Goal: Transaction & Acquisition: Purchase product/service

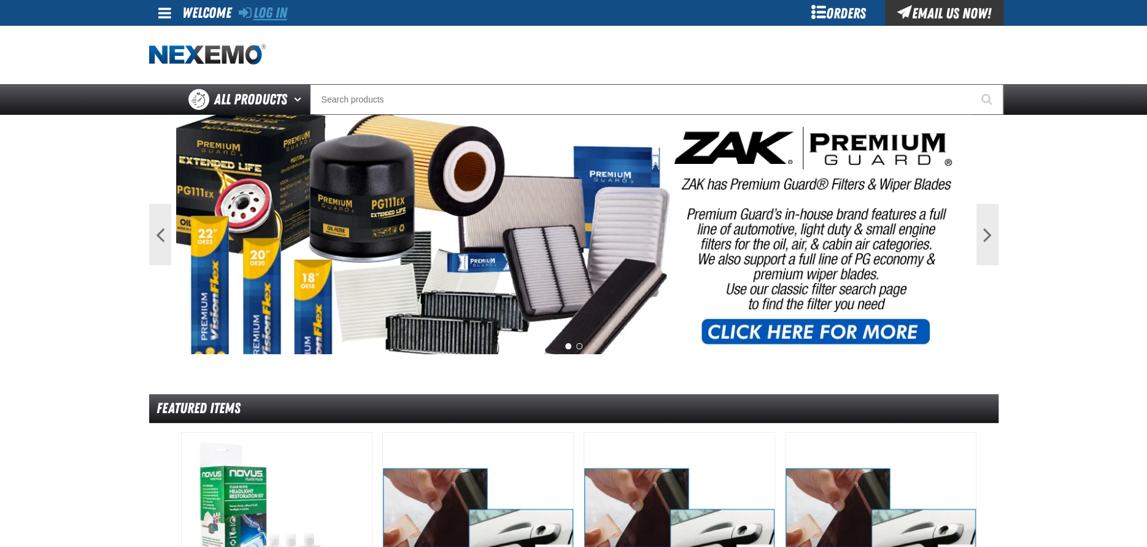
click at [265, 11] on link "Log In" at bounding box center [263, 12] width 48 height 17
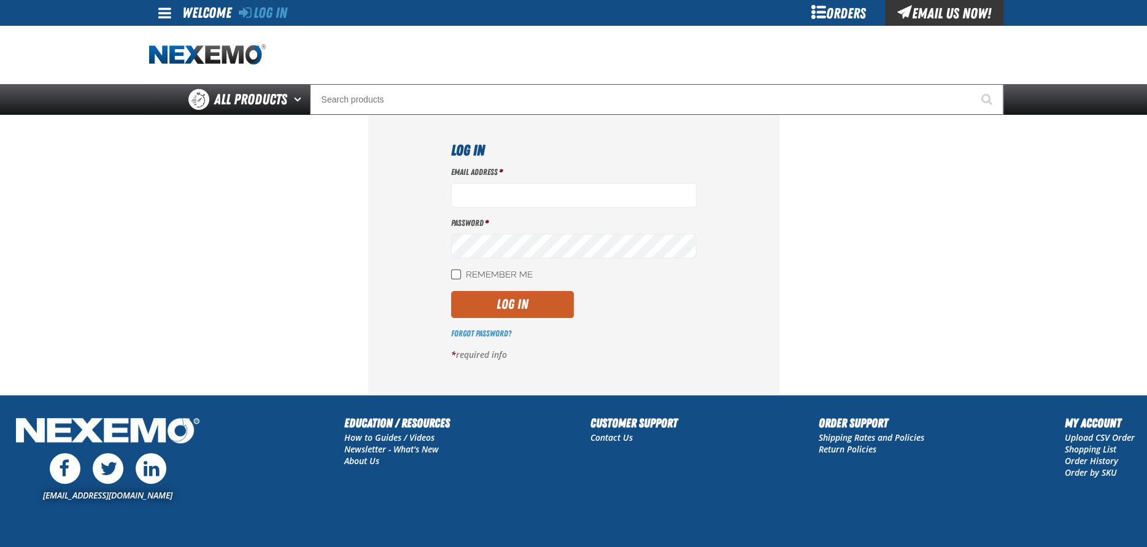
type input "acortez@vtaig.com"
click at [457, 273] on input "Remember Me" at bounding box center [456, 274] width 10 height 10
checkbox input "true"
click at [503, 309] on button "Log In" at bounding box center [512, 304] width 123 height 27
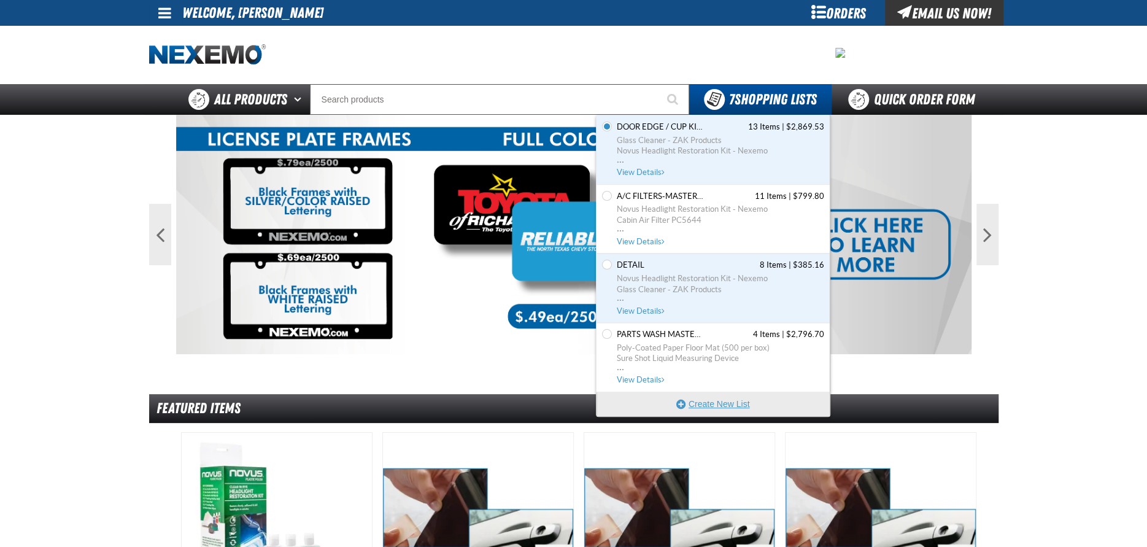
click at [714, 403] on button "Create New List" at bounding box center [713, 404] width 233 height 25
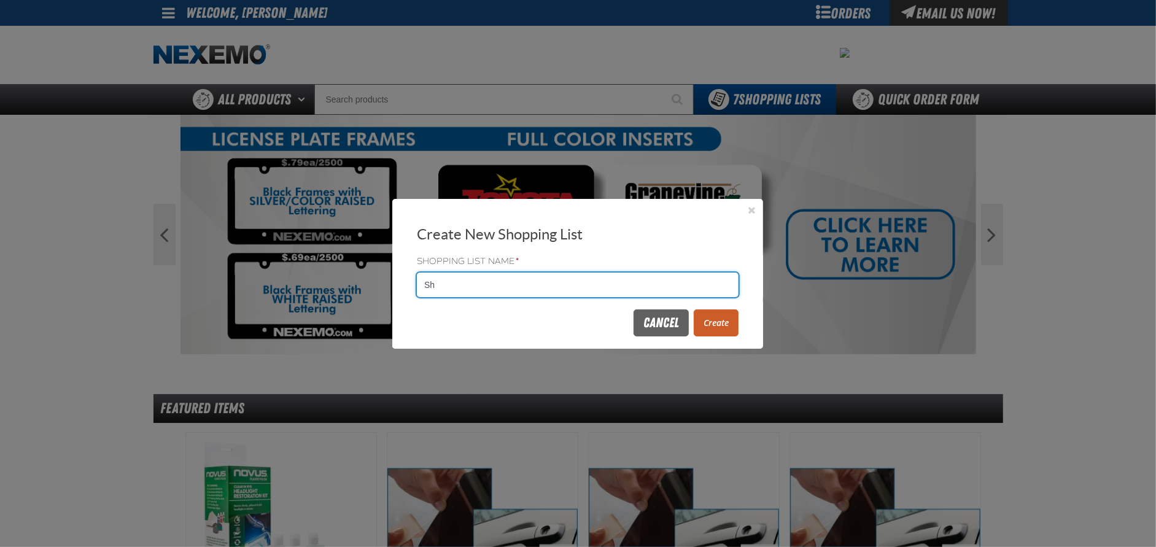
type input "S"
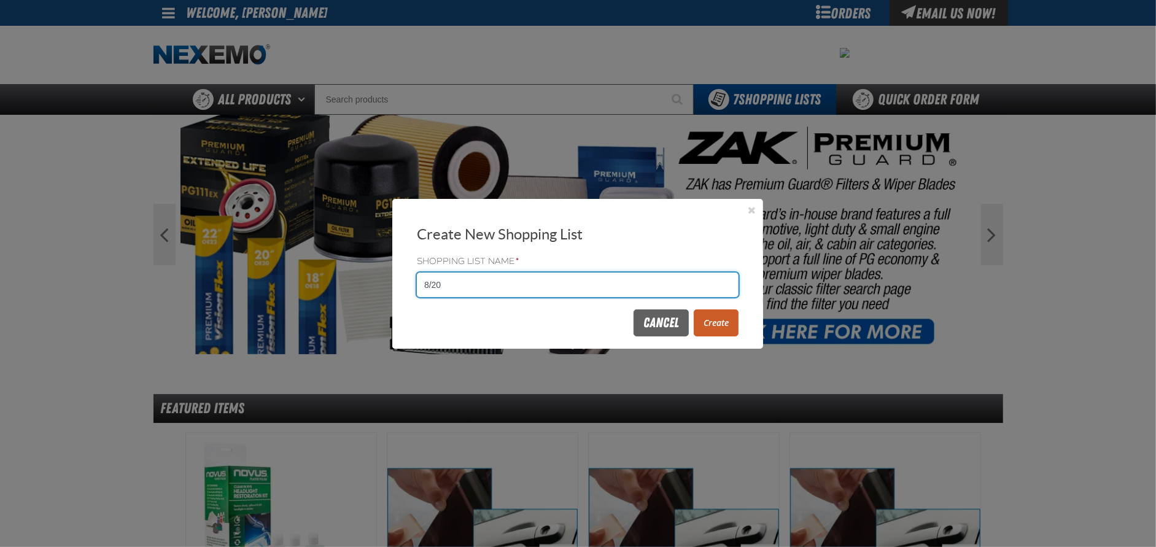
type input "8/20"
click at [711, 320] on button "Create" at bounding box center [716, 322] width 45 height 27
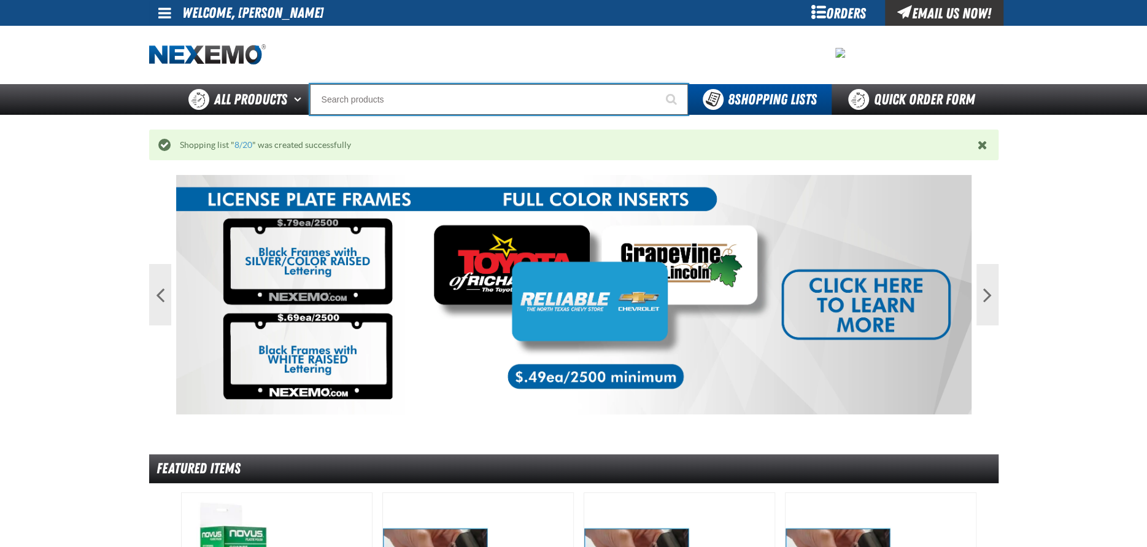
click at [421, 99] on input "Search" at bounding box center [499, 99] width 378 height 31
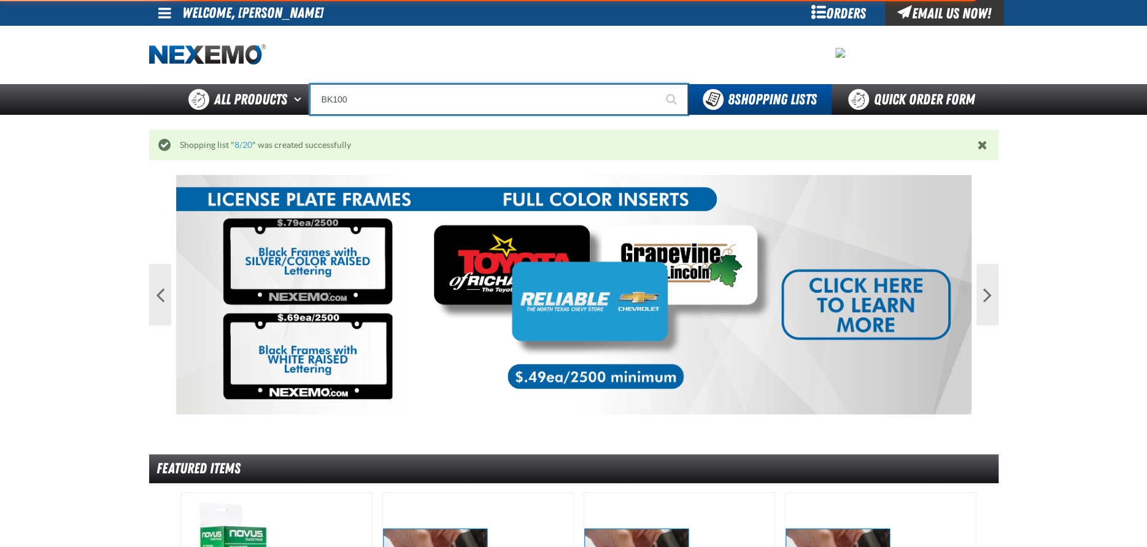
type input "BK100"
click at [657, 84] on button "Start Searching" at bounding box center [672, 99] width 31 height 31
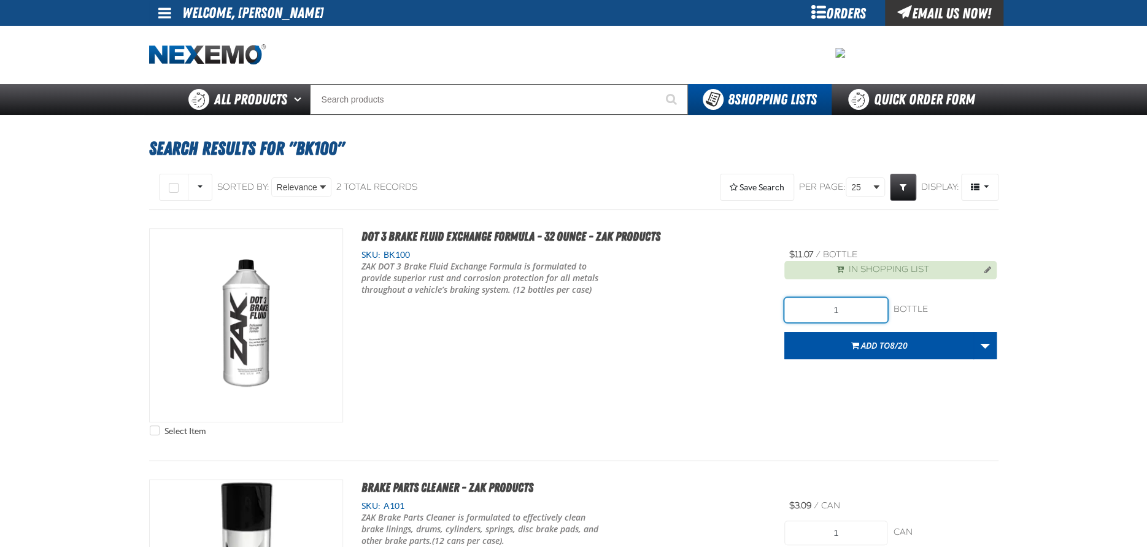
click at [852, 310] on input "1" at bounding box center [835, 310] width 103 height 25
type input "72"
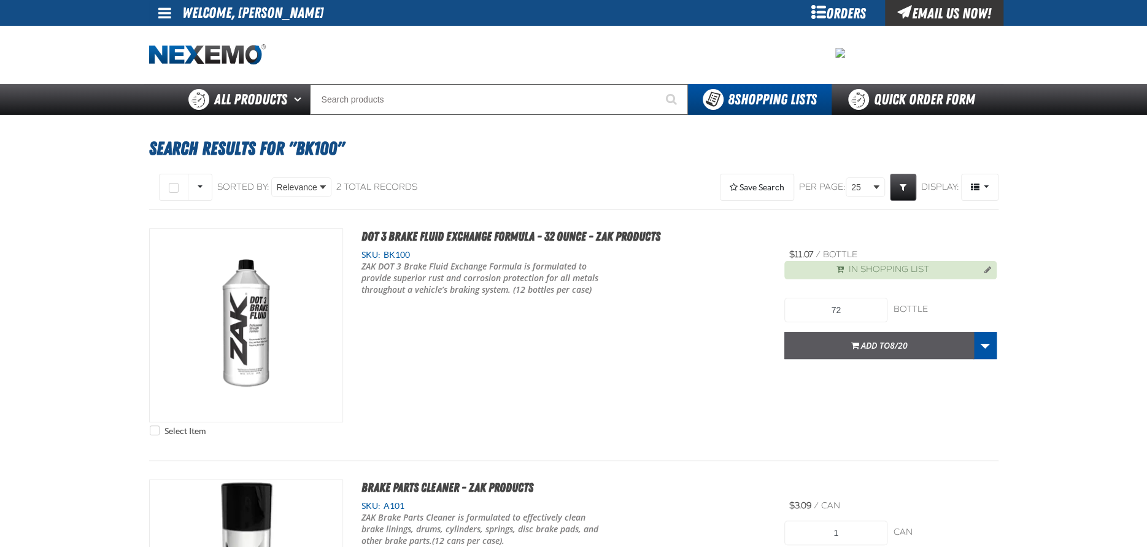
click at [895, 352] on button "Add to 8/20" at bounding box center [879, 345] width 190 height 27
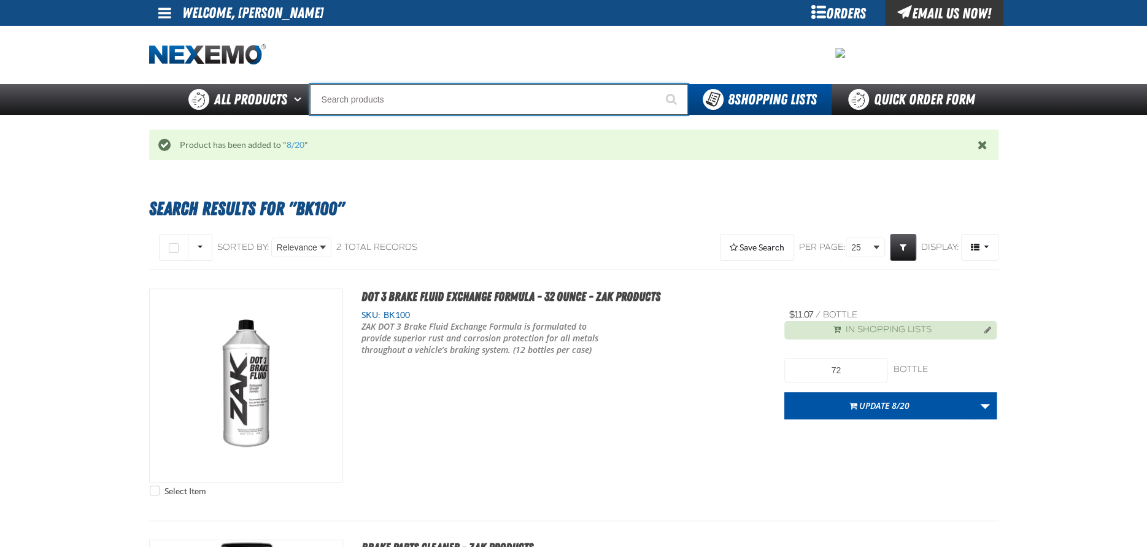
click at [357, 104] on input "Search" at bounding box center [499, 99] width 378 height 31
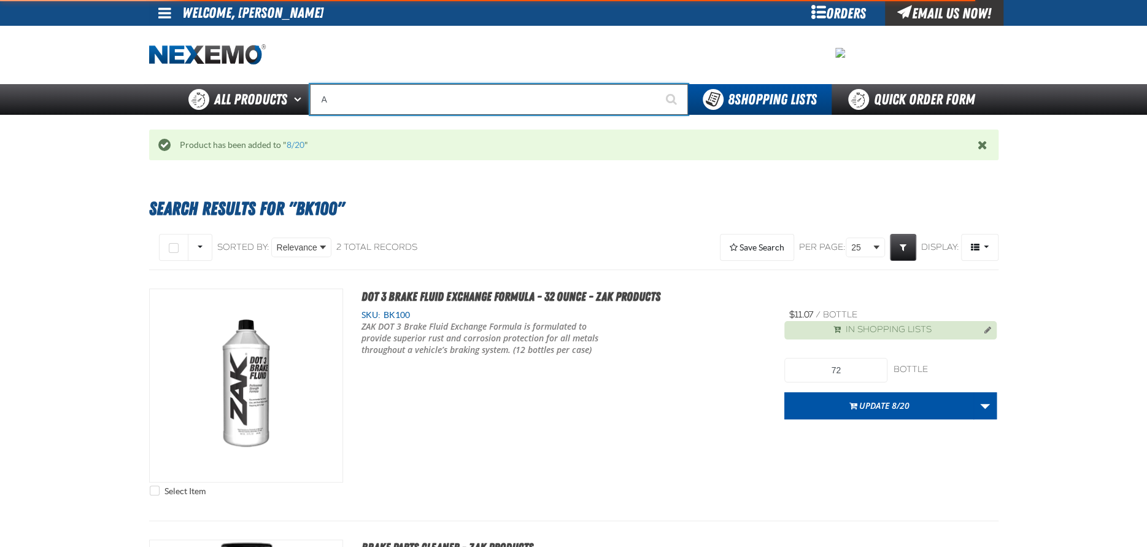
type input "AC"
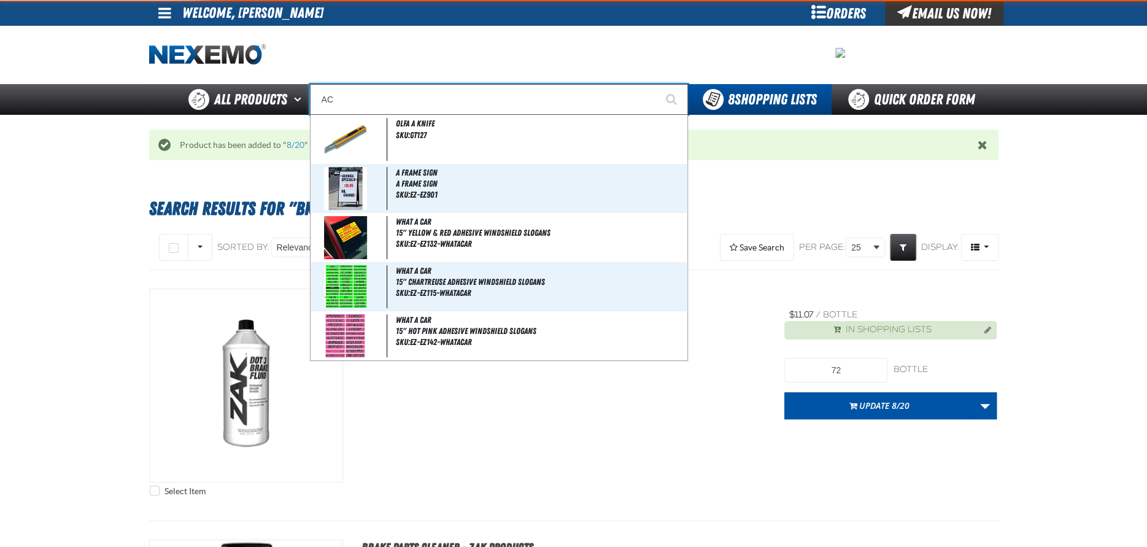
type input "AC Power Booster - ZAK Products"
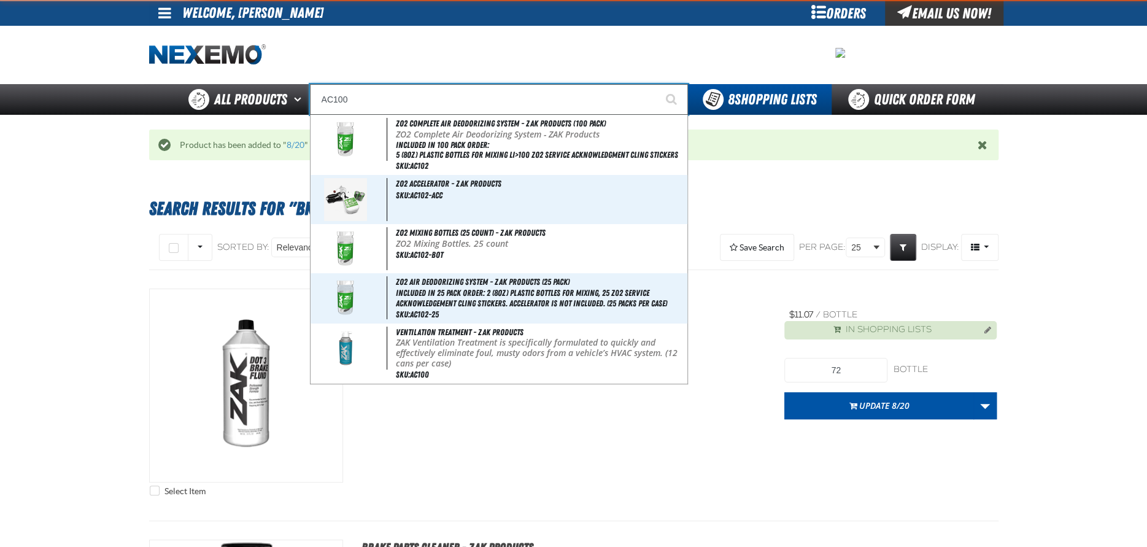
type input "AC100"
click at [657, 84] on button "Start Searching" at bounding box center [672, 99] width 31 height 31
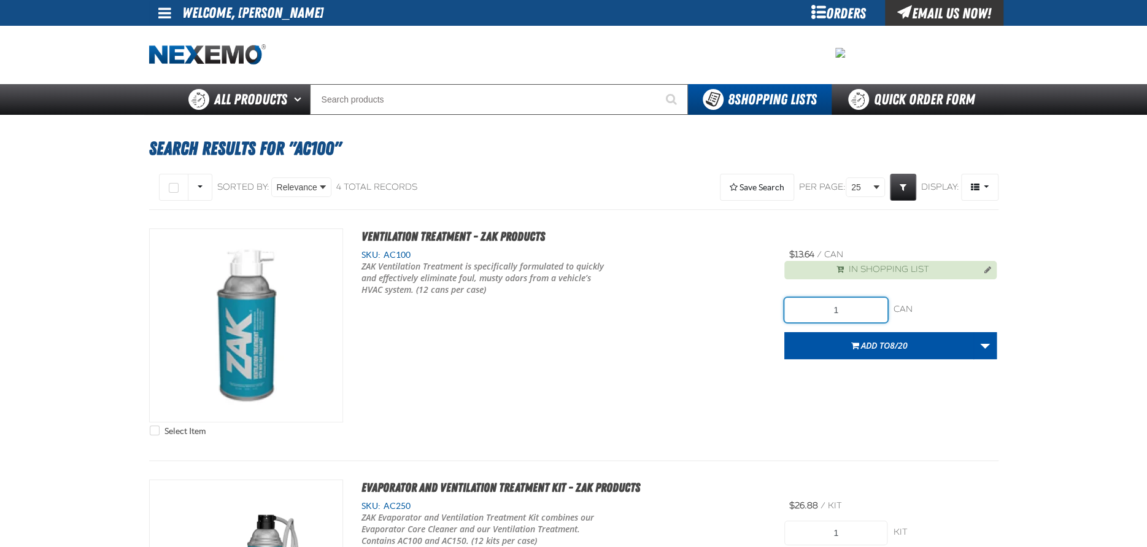
click at [852, 305] on input "1" at bounding box center [835, 310] width 103 height 25
type input "48"
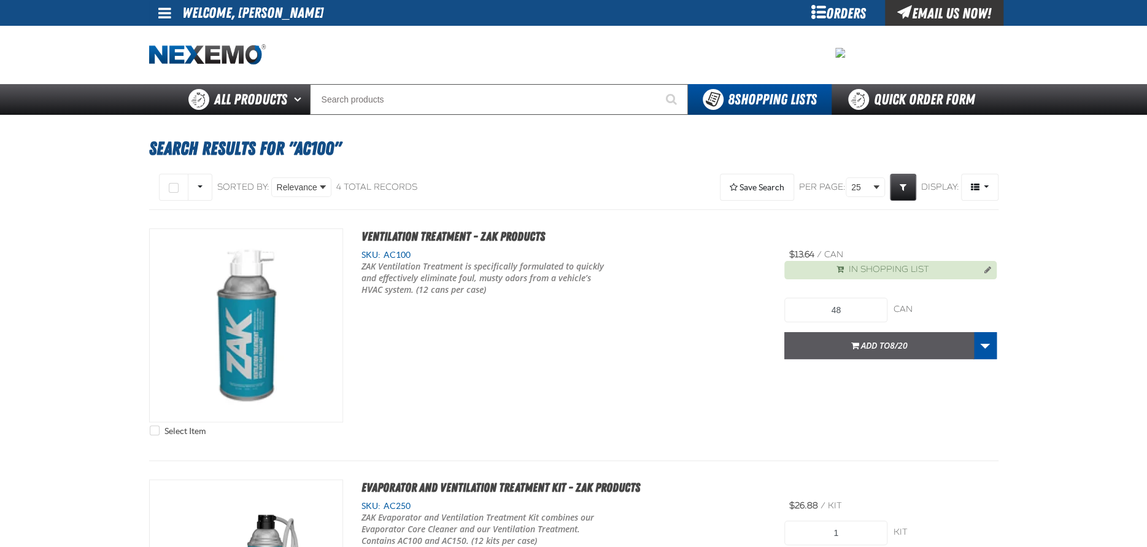
click at [865, 345] on span "Add to 8/20" at bounding box center [884, 345] width 47 height 12
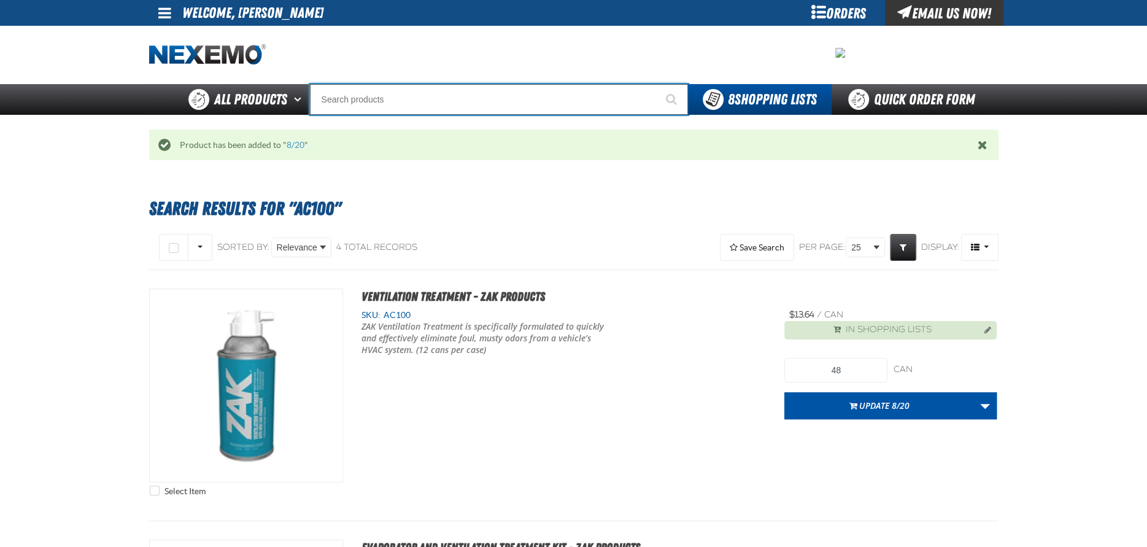
click at [357, 96] on input "Search" at bounding box center [499, 99] width 378 height 31
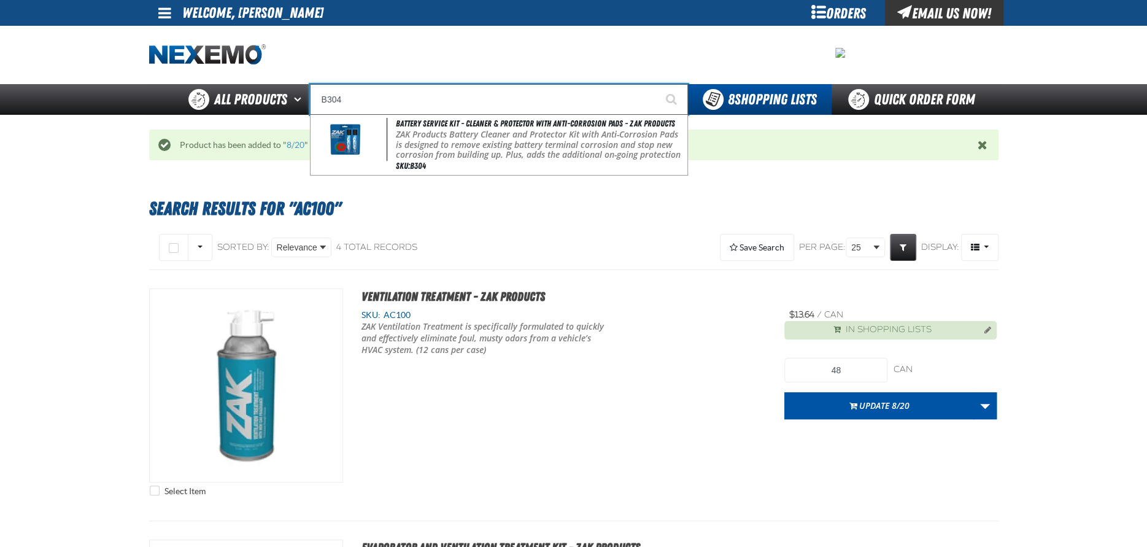
type input "B304"
click at [657, 84] on button "Start Searching" at bounding box center [672, 99] width 31 height 31
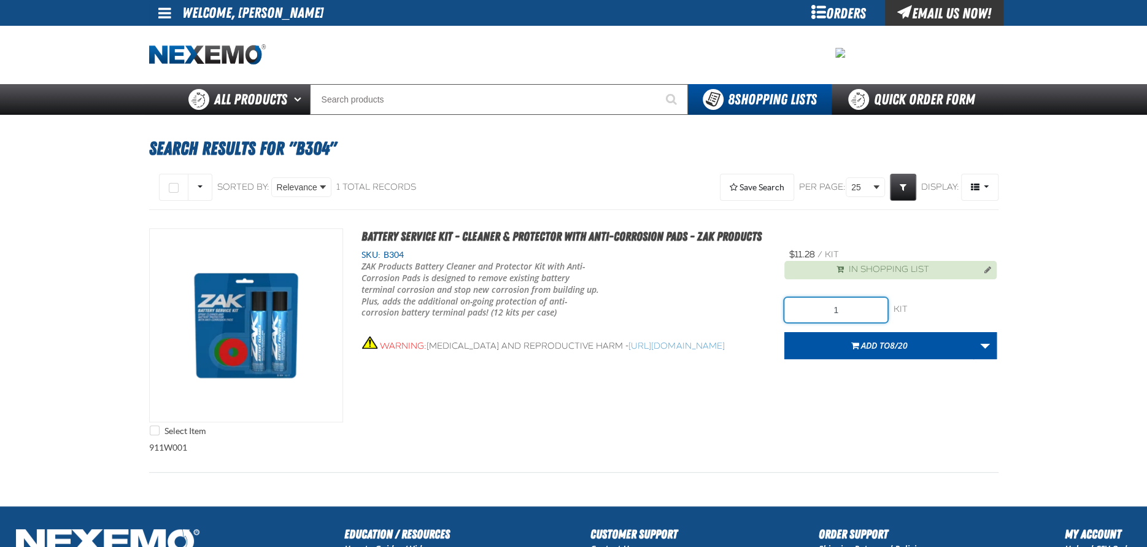
click at [856, 301] on input "1" at bounding box center [835, 310] width 103 height 25
type input "36"
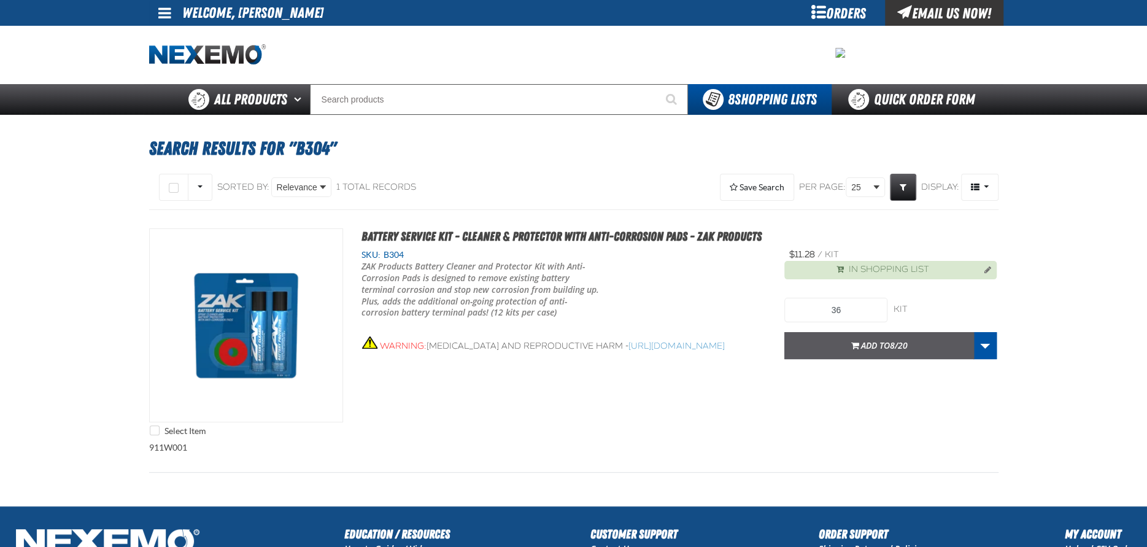
click at [873, 344] on span "Add to 8/20" at bounding box center [884, 345] width 47 height 12
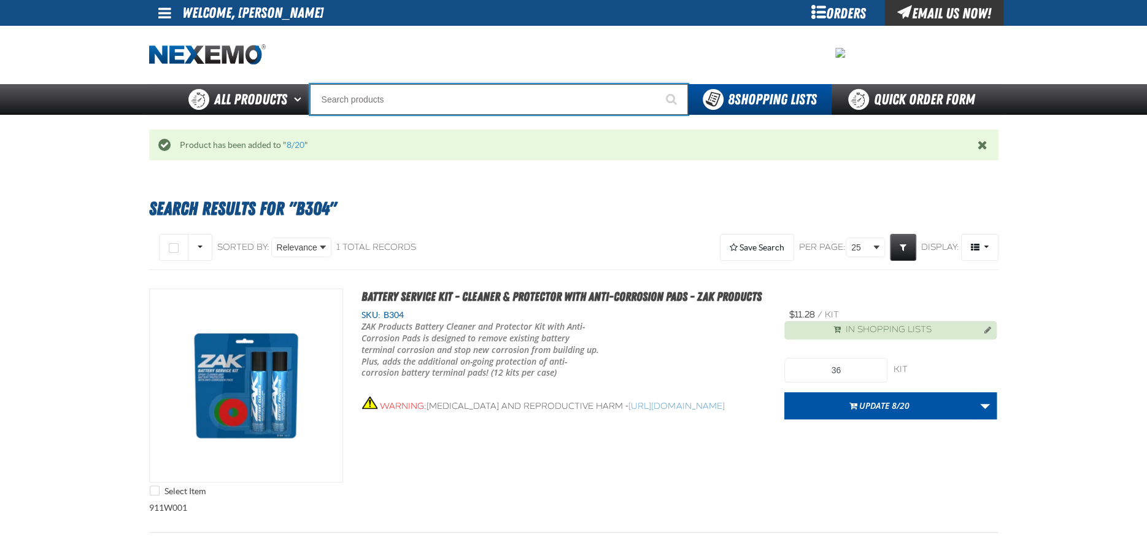
click at [402, 91] on input "Search" at bounding box center [499, 99] width 378 height 31
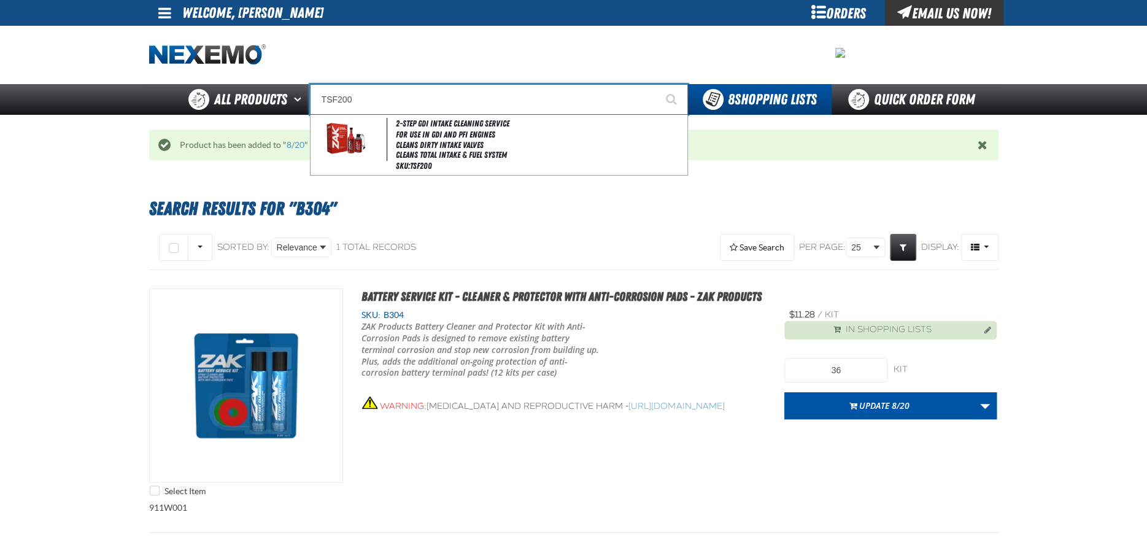
type input "TSF200"
click at [657, 84] on button "Start Searching" at bounding box center [672, 99] width 31 height 31
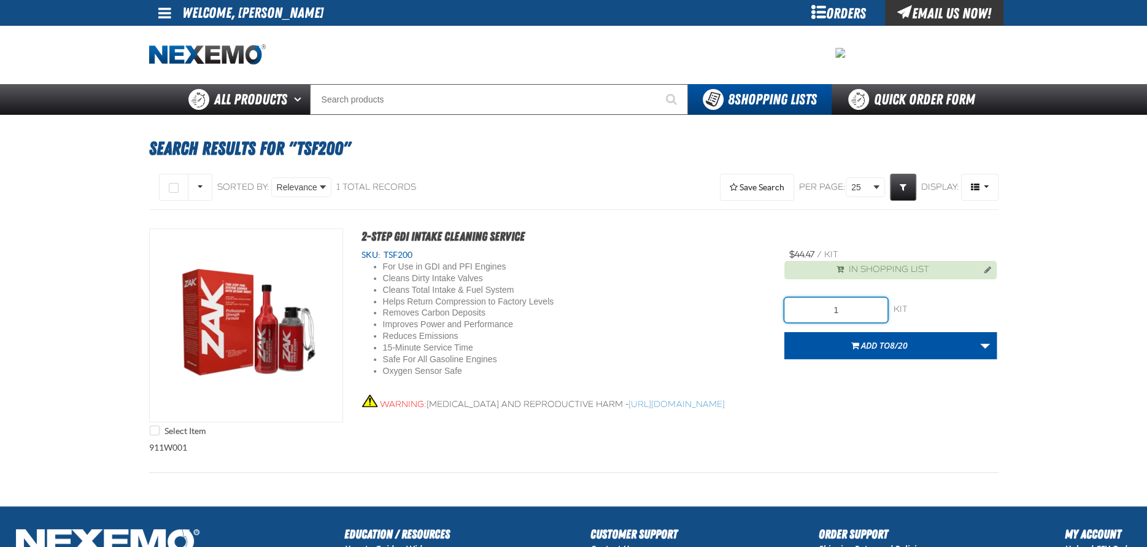
click at [857, 304] on input "1" at bounding box center [835, 310] width 103 height 25
type input "18"
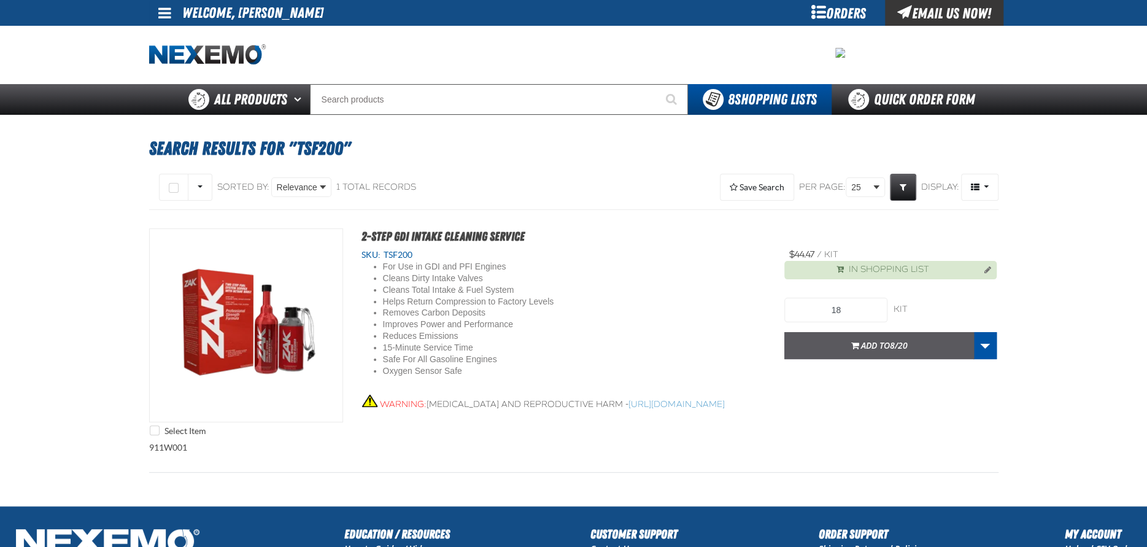
click at [873, 350] on span "Add to 8/20" at bounding box center [884, 345] width 47 height 12
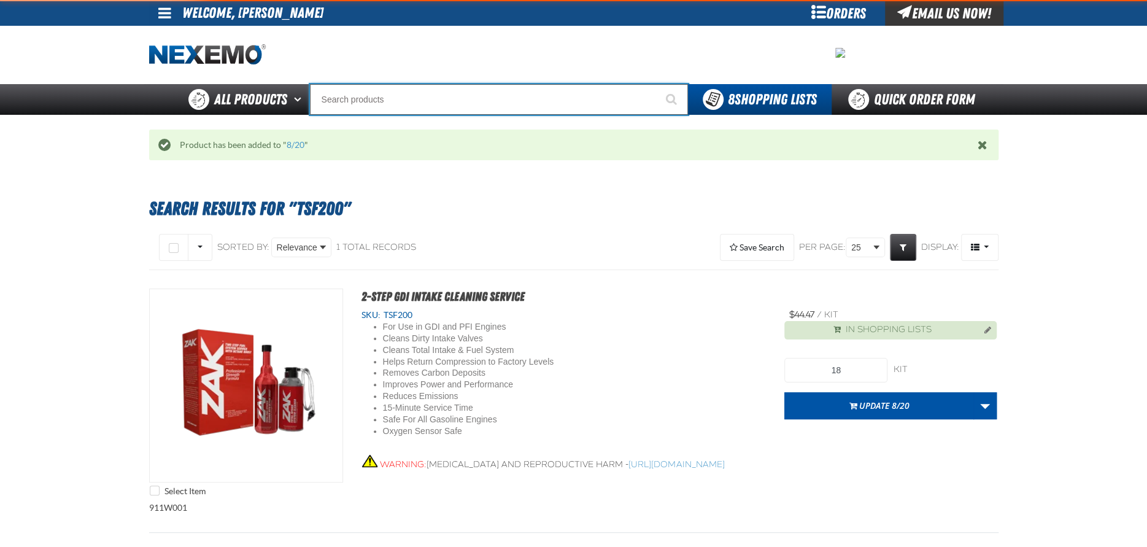
click at [360, 96] on input "Search" at bounding box center [499, 99] width 378 height 31
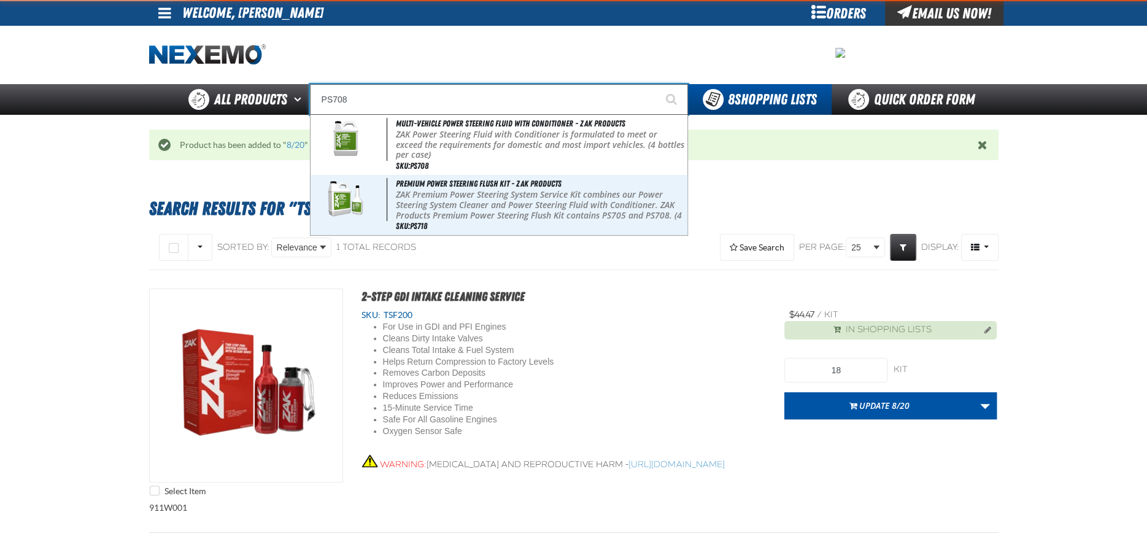
type input "PS708"
click at [657, 84] on button "Start Searching" at bounding box center [672, 99] width 31 height 31
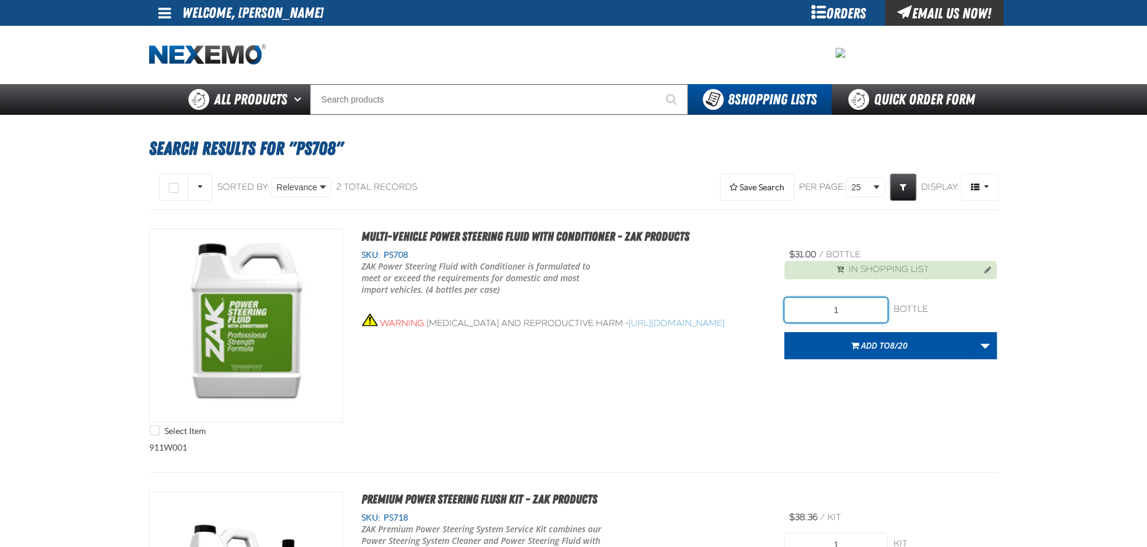
click at [846, 310] on input "1" at bounding box center [835, 310] width 103 height 25
type input "12"
click at [849, 338] on button "Add to 8/20" at bounding box center [879, 345] width 190 height 27
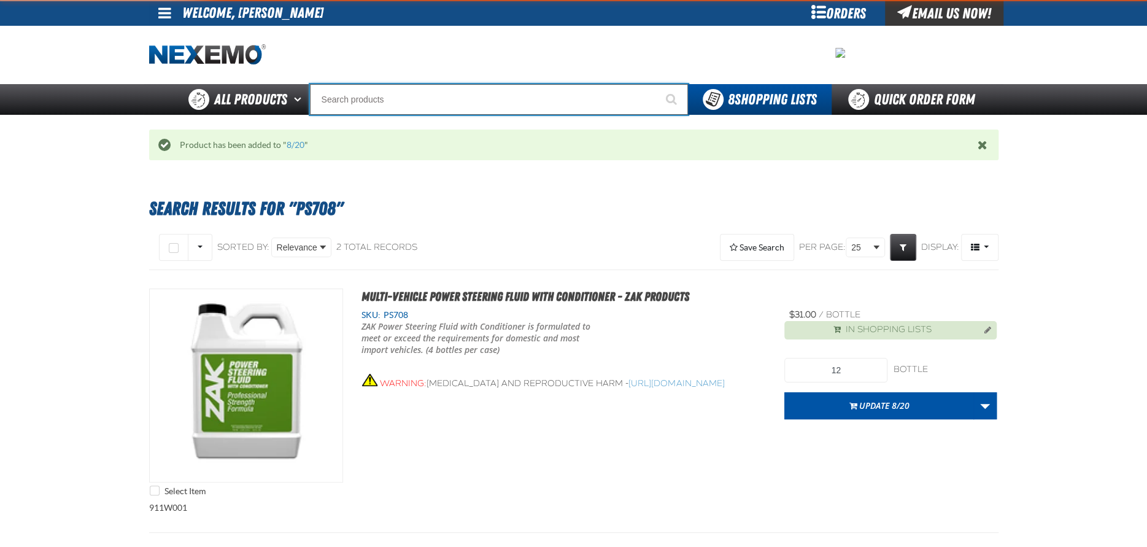
click at [352, 101] on input "Search" at bounding box center [499, 99] width 378 height 31
type input "C500"
click at [657, 84] on button "Start Searching" at bounding box center [672, 99] width 31 height 31
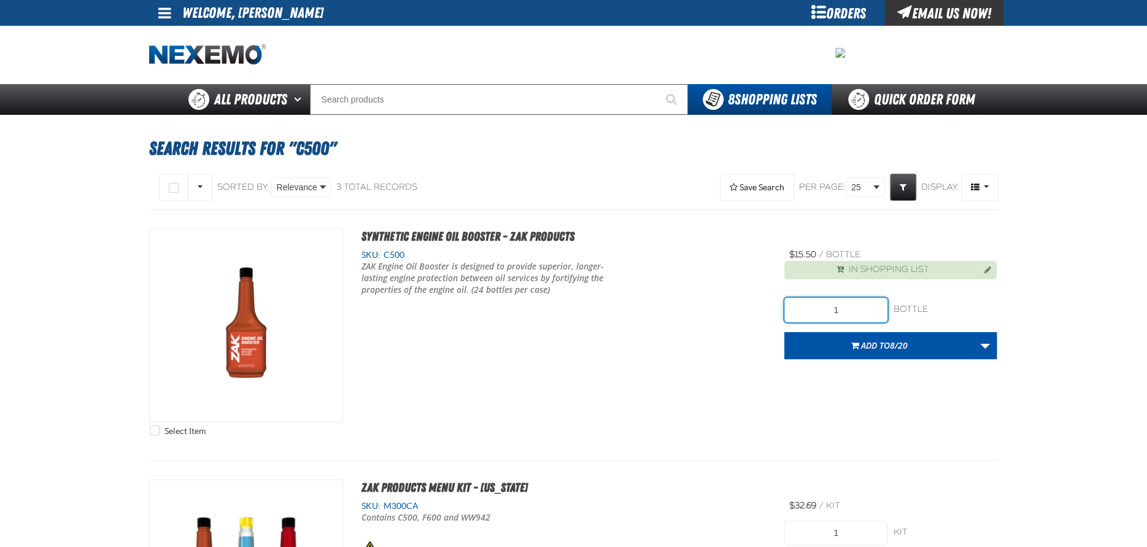
click at [821, 305] on input "1" at bounding box center [835, 310] width 103 height 25
click at [859, 305] on input "21" at bounding box center [835, 310] width 103 height 25
type input "216"
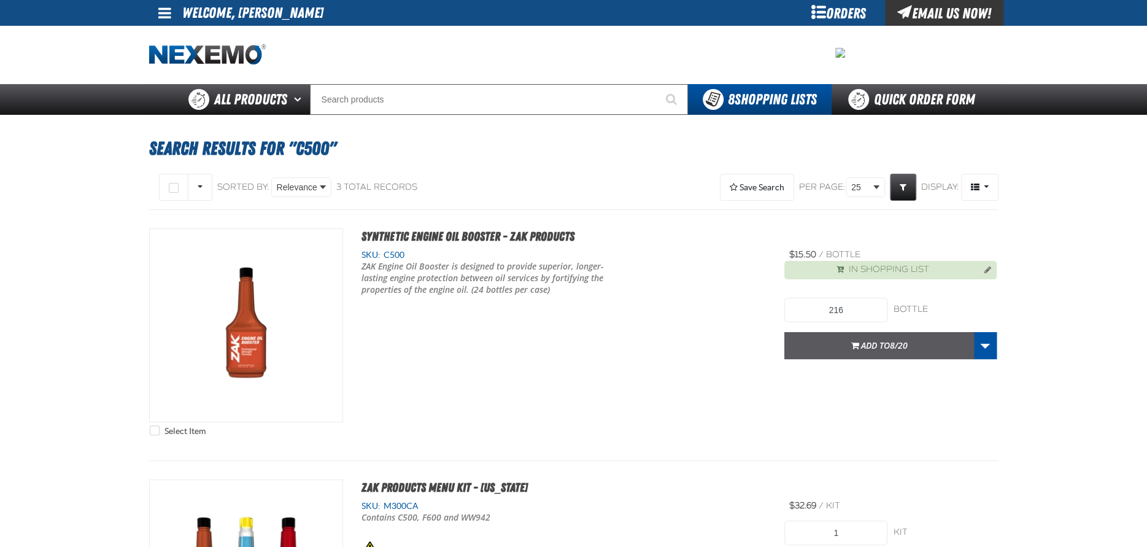
click at [843, 338] on button "Add to 8/20" at bounding box center [879, 345] width 190 height 27
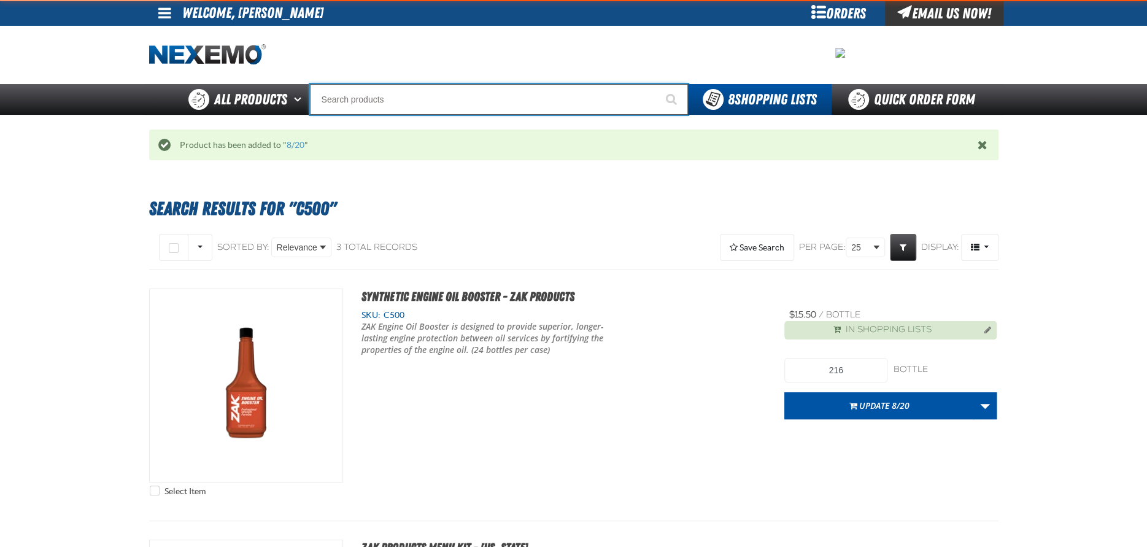
click at [347, 96] on input "Search" at bounding box center [499, 99] width 378 height 31
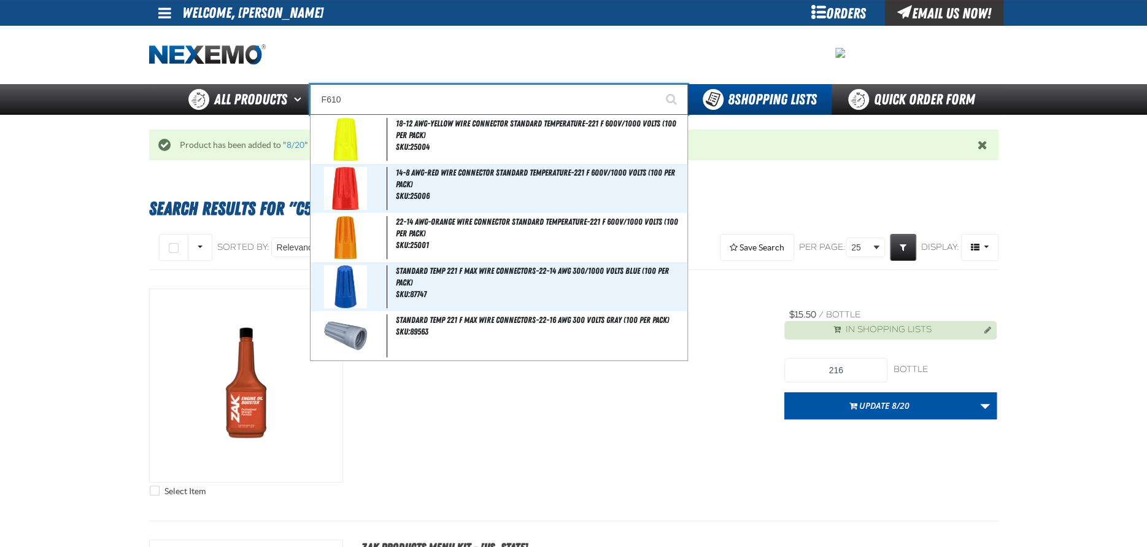
type input "F610"
click at [657, 84] on button "Start Searching" at bounding box center [672, 99] width 31 height 31
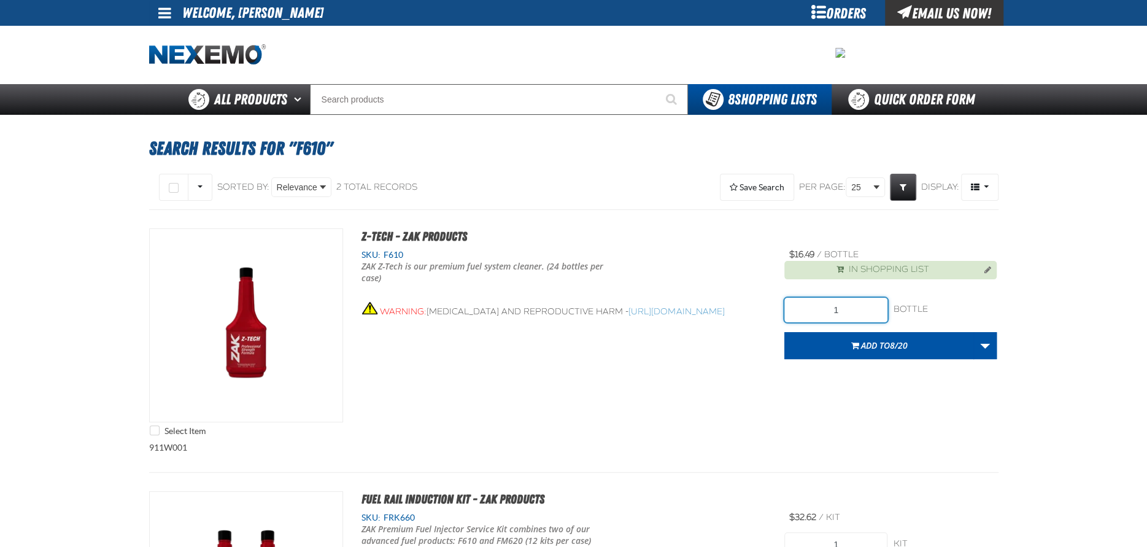
click at [851, 311] on input "1" at bounding box center [835, 310] width 103 height 25
type input "216"
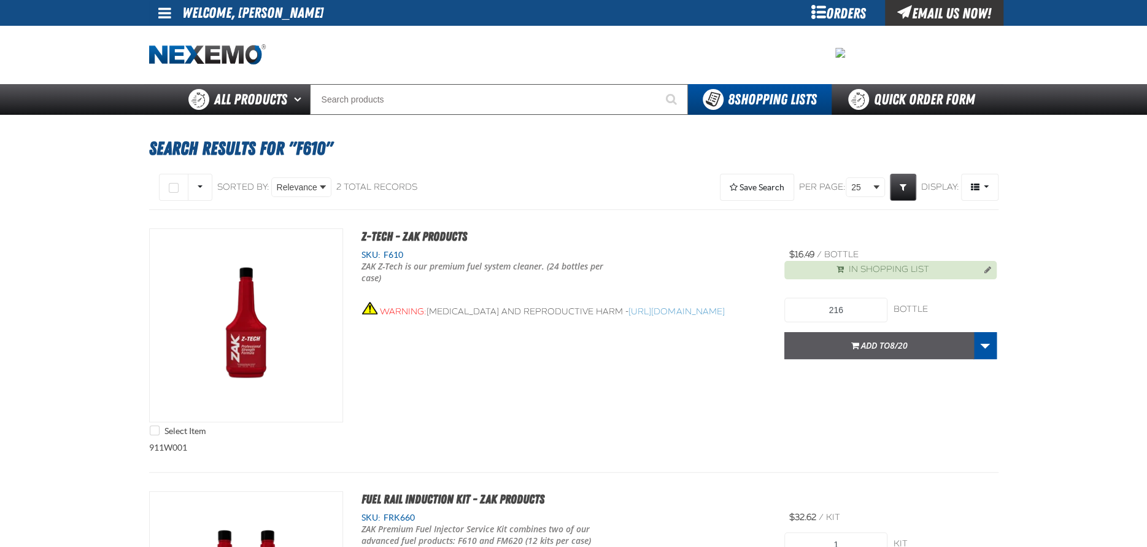
click at [819, 347] on button "Add to 8/20" at bounding box center [879, 345] width 190 height 27
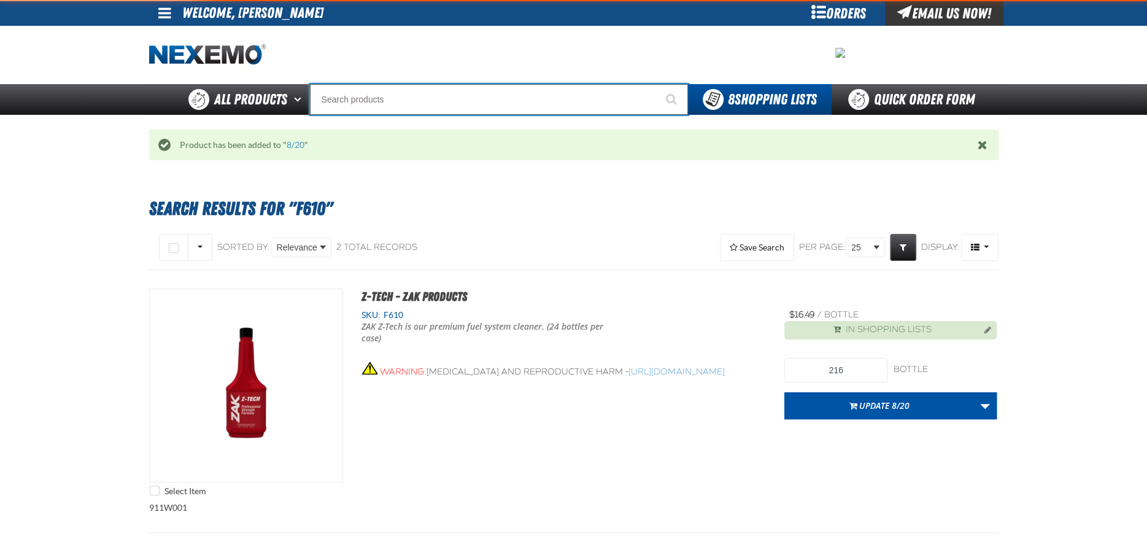
click at [353, 103] on input "Search" at bounding box center [499, 99] width 378 height 31
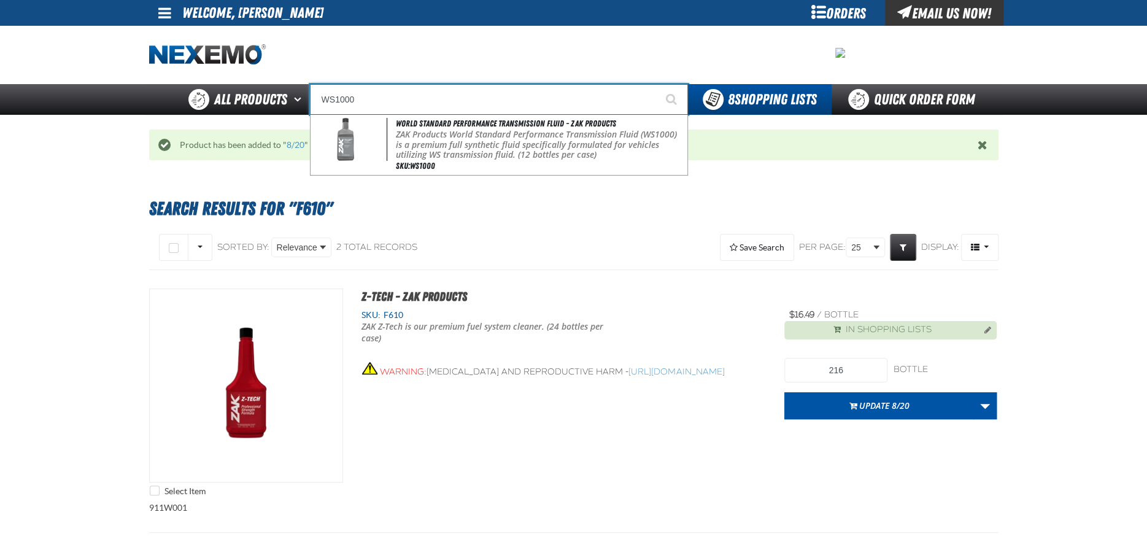
type input "WS1000"
click at [657, 84] on button "Start Searching" at bounding box center [672, 99] width 31 height 31
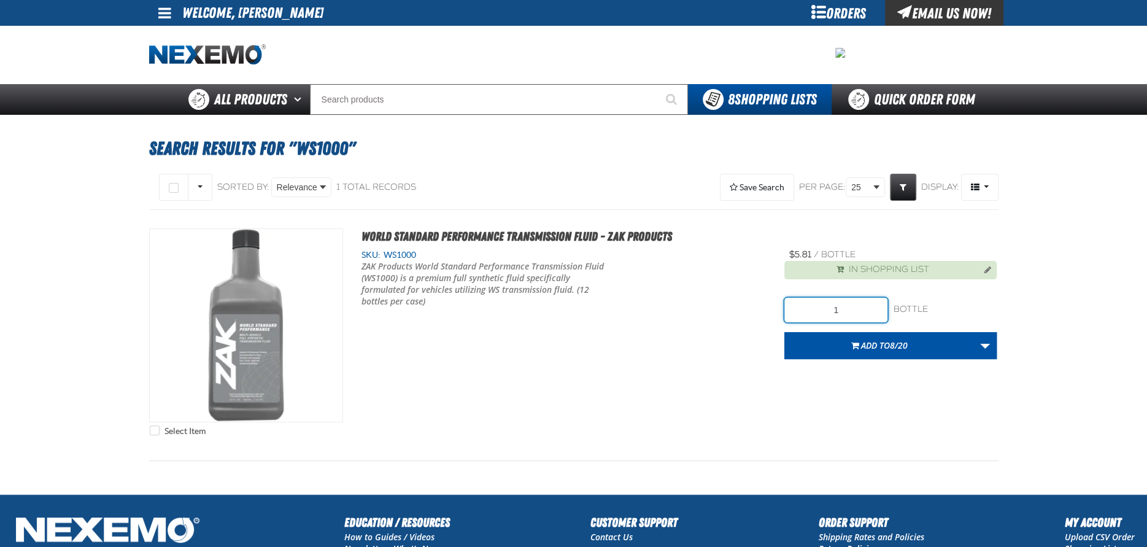
click at [855, 313] on input "1" at bounding box center [835, 310] width 103 height 25
type input "192"
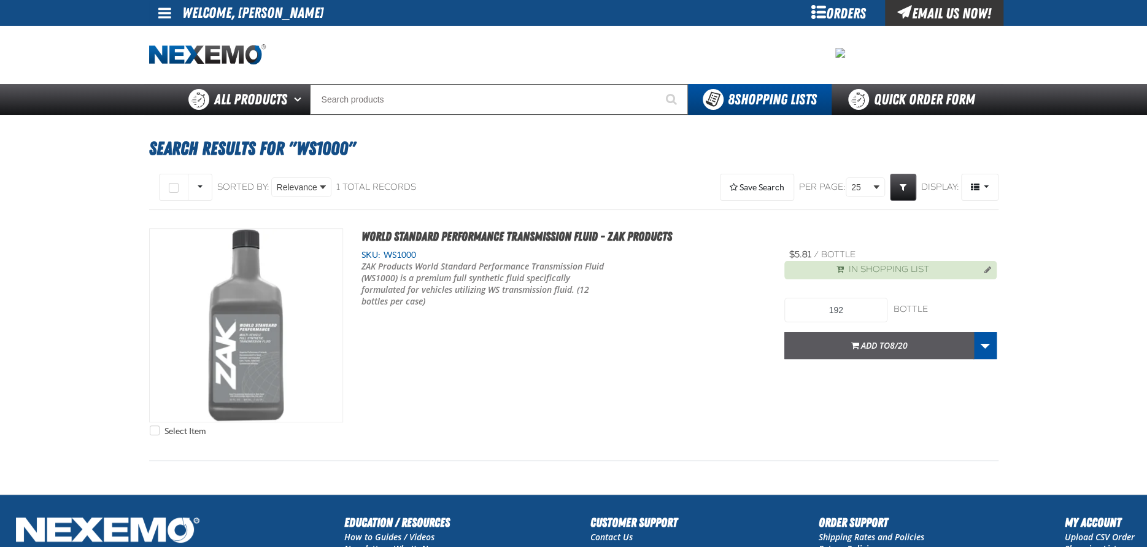
click at [865, 345] on span "Add to 8/20" at bounding box center [884, 345] width 47 height 12
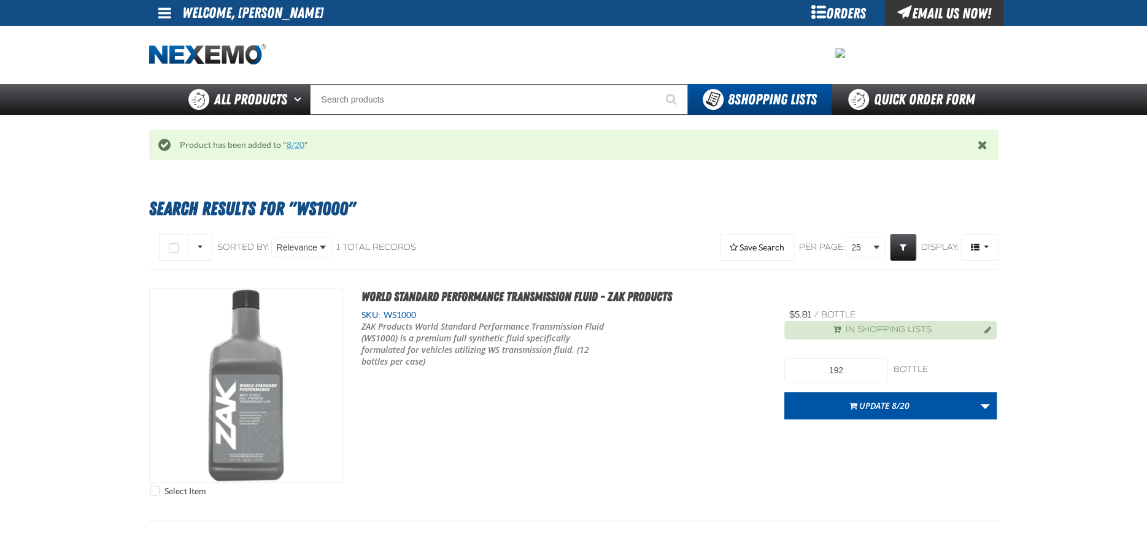
click at [293, 141] on link "8/20" at bounding box center [296, 145] width 18 height 10
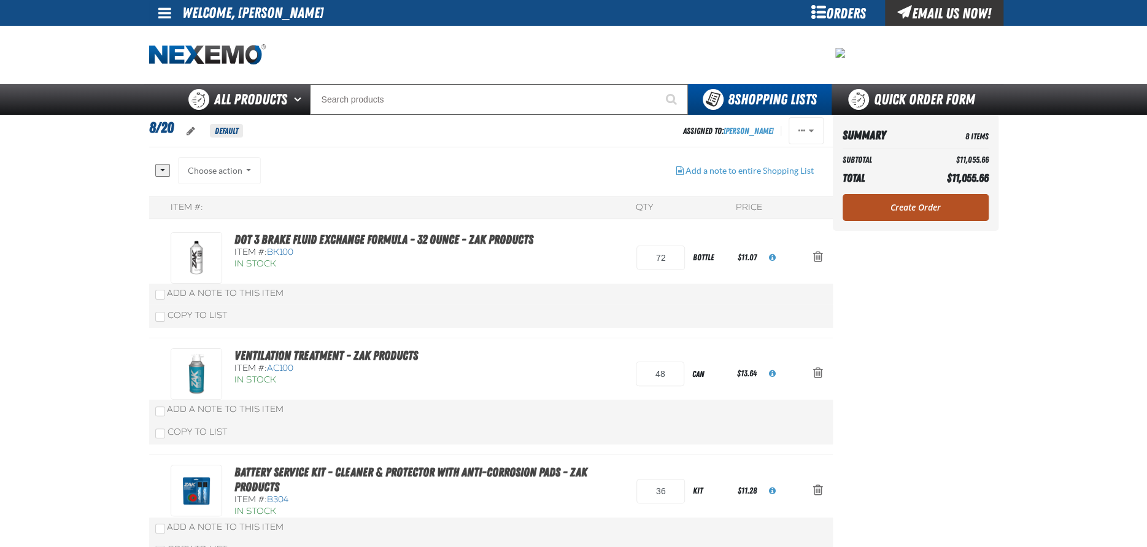
click at [890, 208] on link "Create Order" at bounding box center [916, 207] width 146 height 27
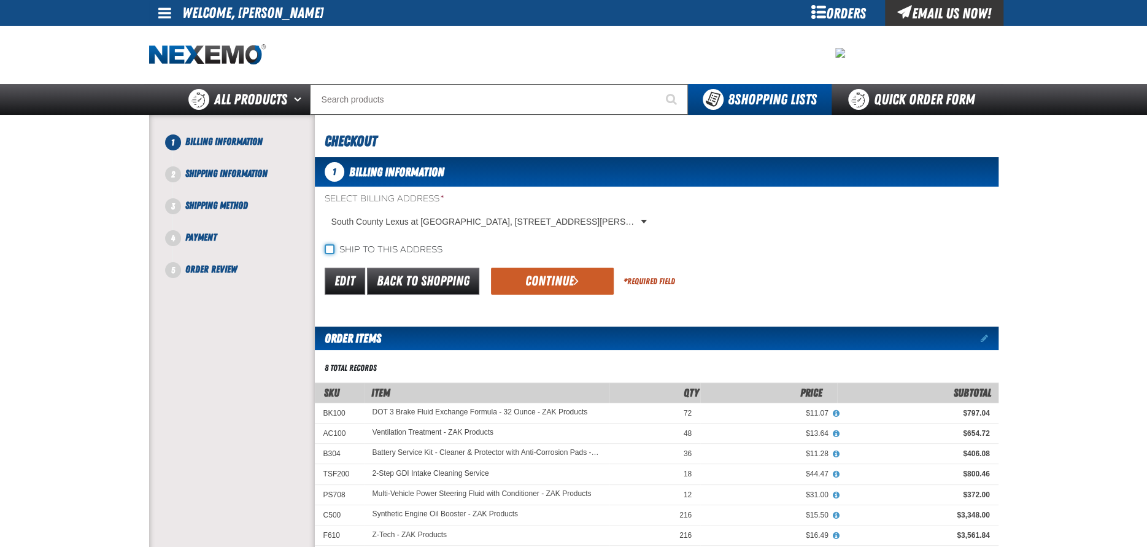
click at [325, 247] on input "Ship to this address" at bounding box center [330, 249] width 10 height 10
checkbox input "true"
click at [533, 278] on button "Continue" at bounding box center [552, 281] width 123 height 27
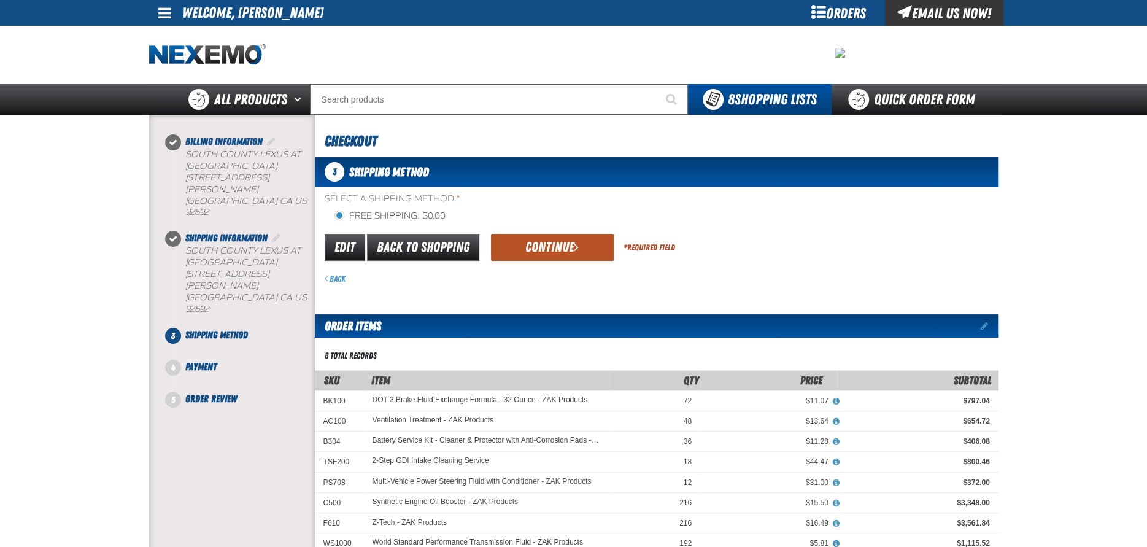
click at [559, 247] on button "Continue" at bounding box center [552, 247] width 123 height 27
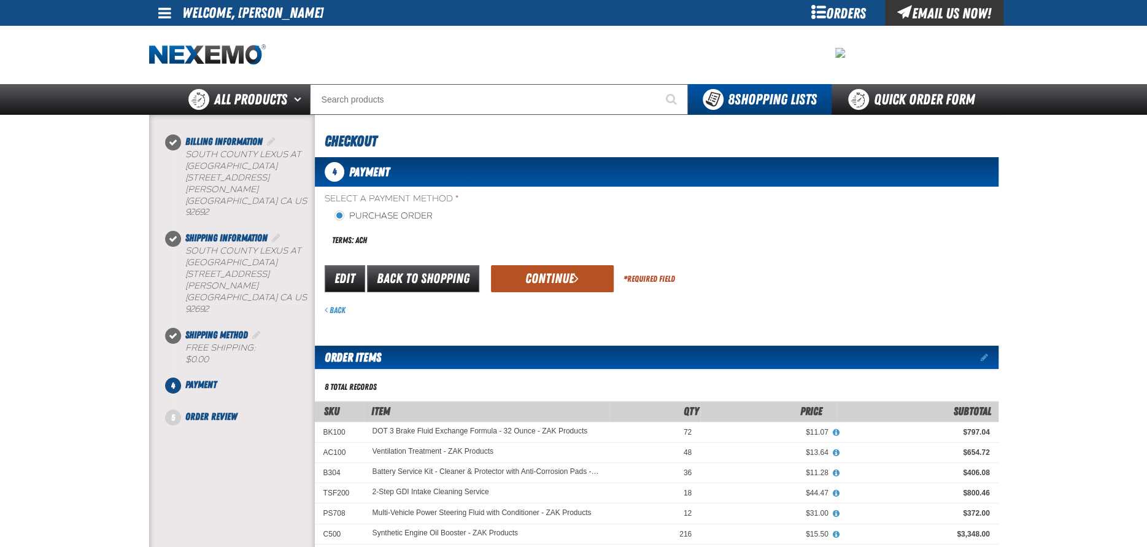
click at [552, 271] on button "Continue" at bounding box center [552, 278] width 123 height 27
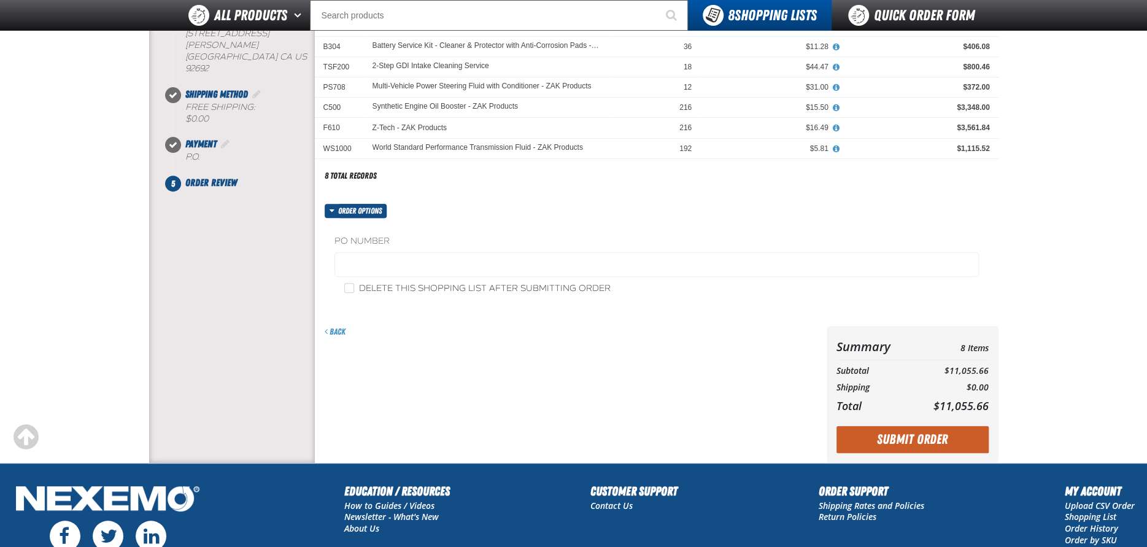
scroll to position [245, 0]
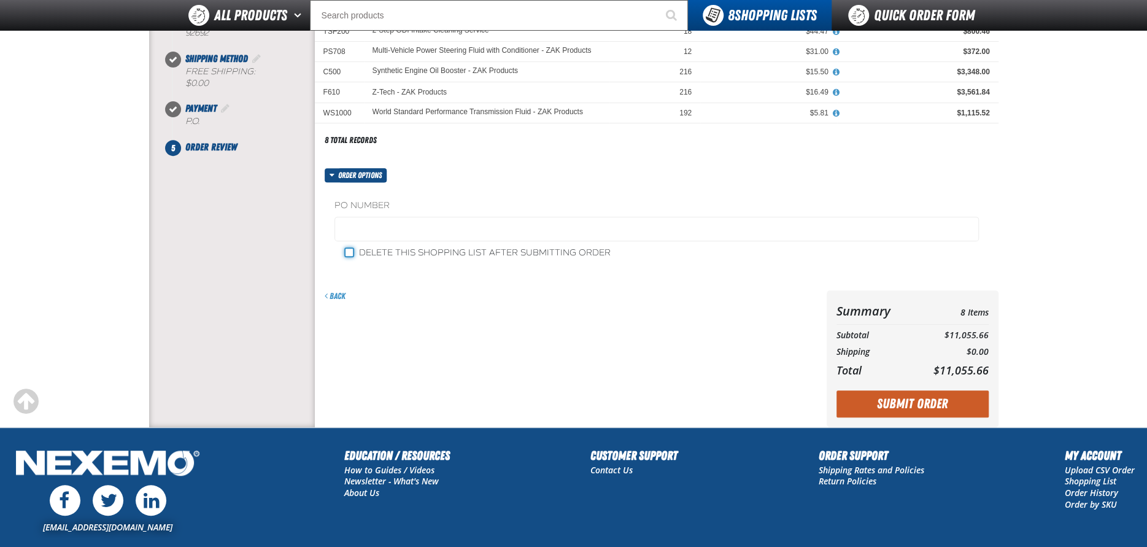
click at [347, 253] on input "Delete this shopping list after submitting order" at bounding box center [349, 252] width 10 height 10
checkbox input "true"
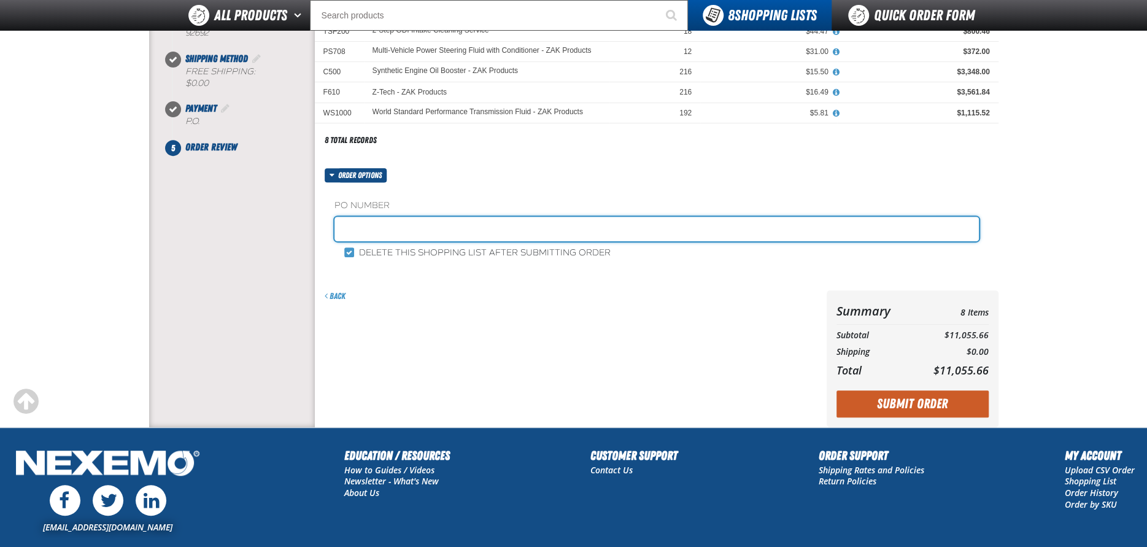
click at [366, 220] on input "text" at bounding box center [656, 229] width 644 height 25
type input "81925AC"
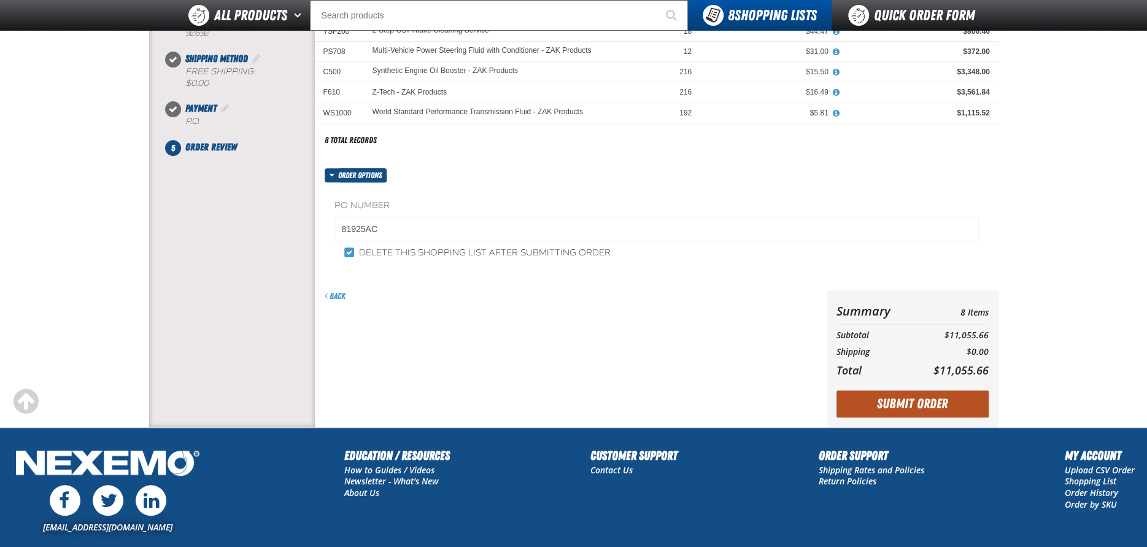
click at [898, 399] on button "Submit Order" at bounding box center [913, 403] width 152 height 27
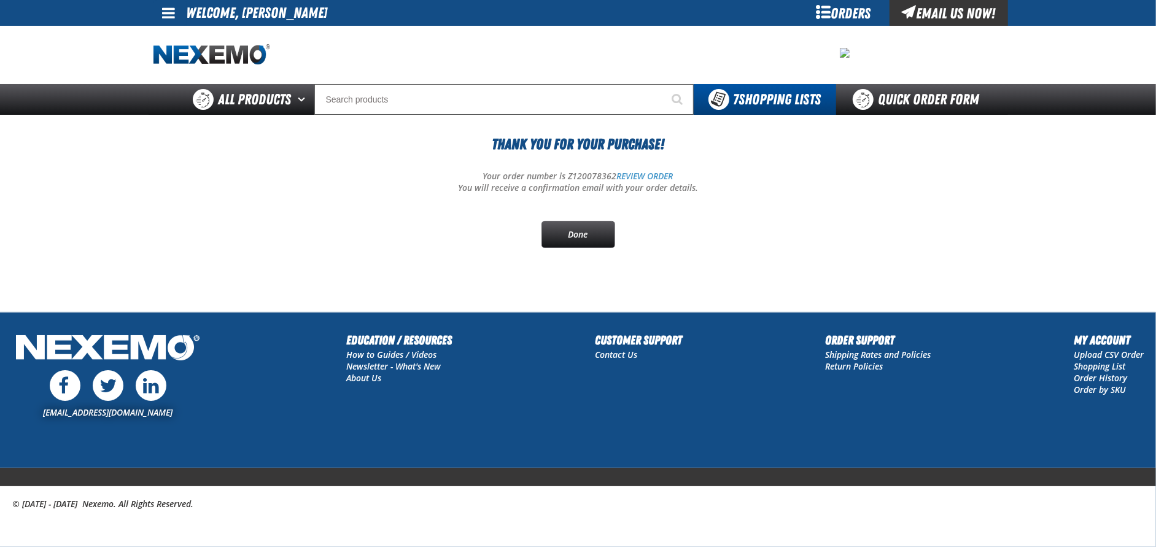
click at [163, 14] on span at bounding box center [169, 13] width 13 height 15
click at [199, 60] on link "Sign Out Sign Out" at bounding box center [180, 60] width 42 height 12
